Goal: Check status: Check status

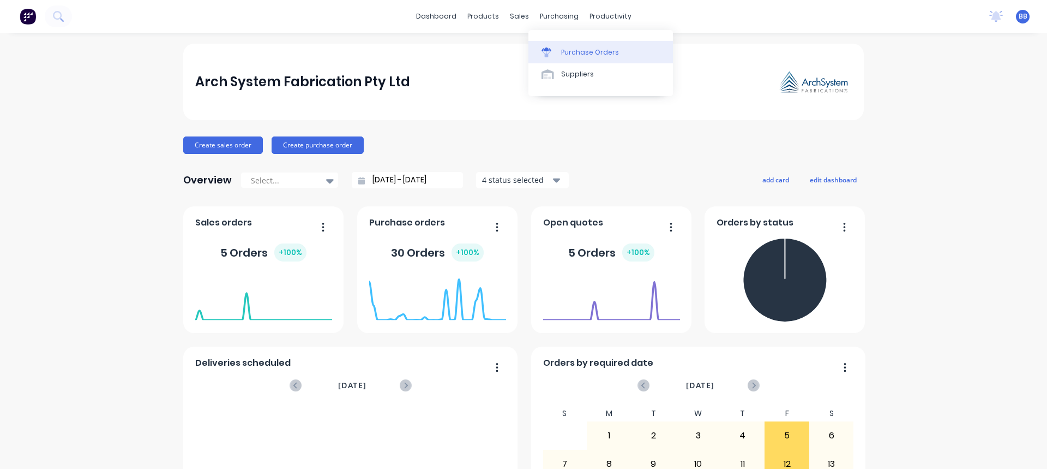
click at [577, 51] on div "Purchase Orders" at bounding box center [590, 52] width 58 height 10
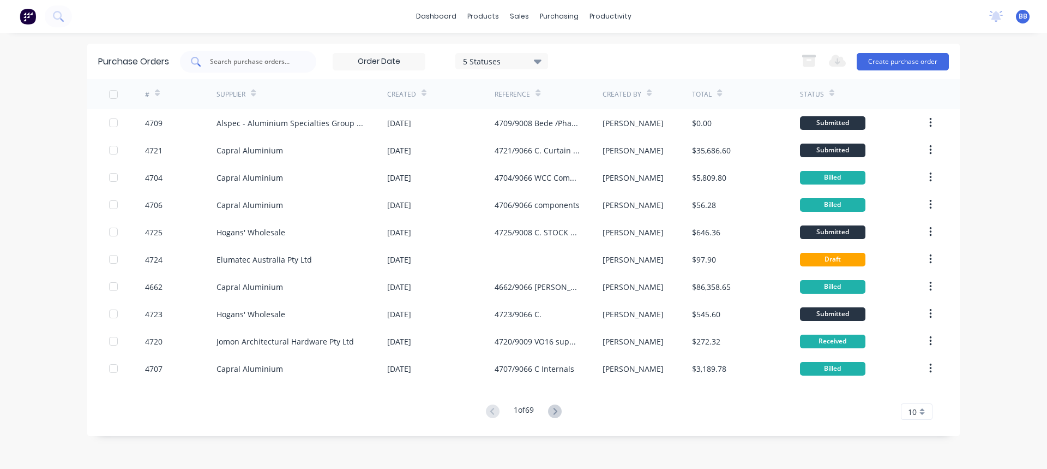
click at [227, 63] on input "text" at bounding box center [254, 61] width 91 height 11
click at [554, 411] on icon at bounding box center [555, 411] width 14 height 14
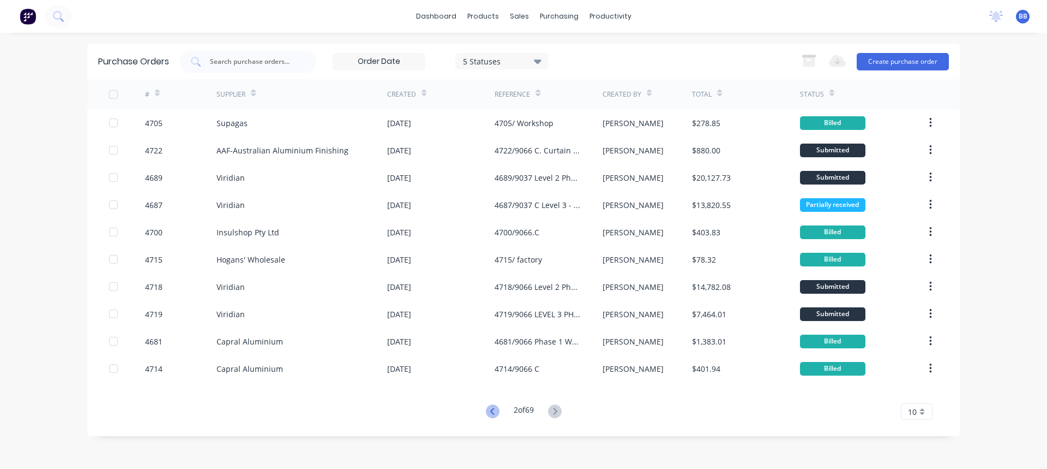
click at [492, 415] on icon at bounding box center [493, 411] width 14 height 14
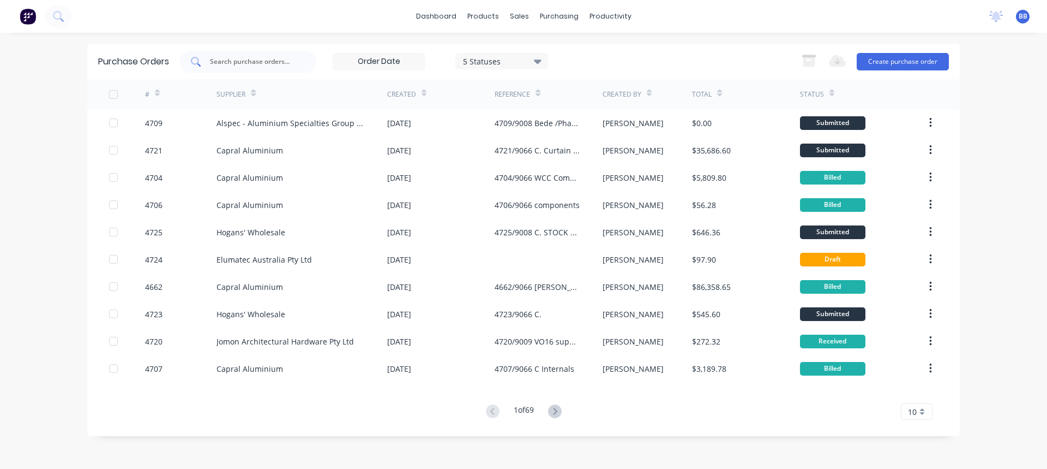
click at [243, 61] on input "text" at bounding box center [254, 61] width 91 height 11
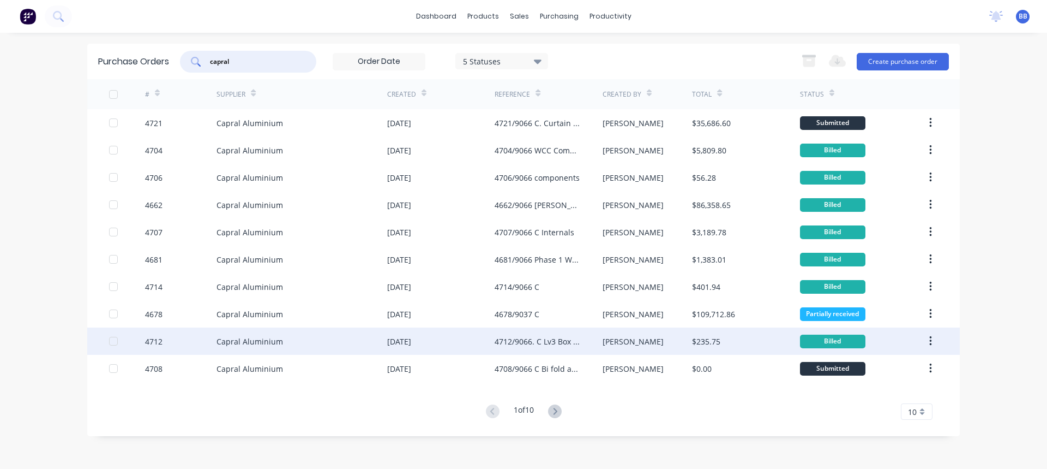
type input "capral"
click at [541, 344] on div "4712/9066. C Lv3 Box Section" at bounding box center [538, 340] width 86 height 11
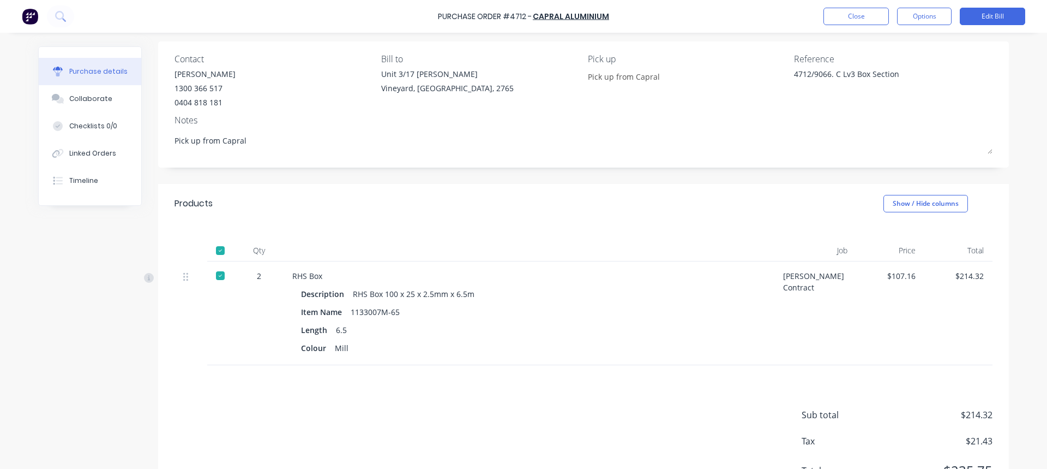
scroll to position [109, 0]
